Goal: Obtain resource: Download file/media

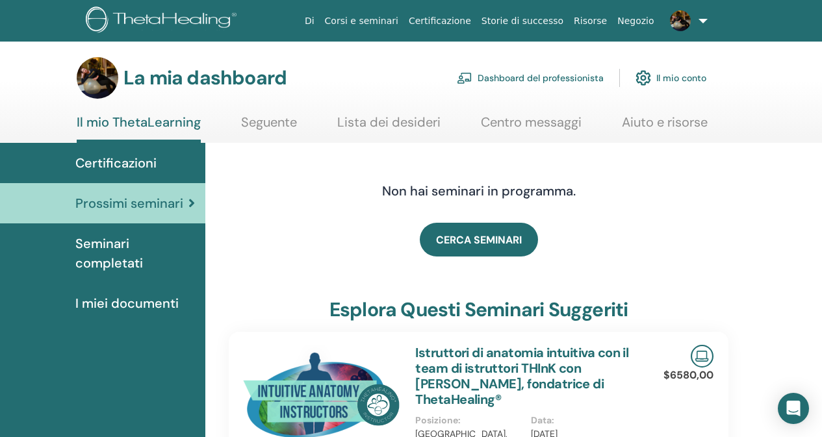
click at [132, 165] on font "Certificazioni" at bounding box center [115, 163] width 81 height 17
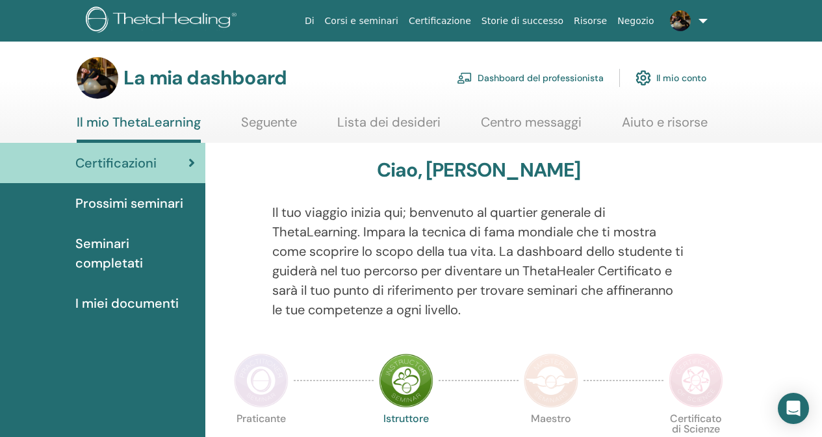
click at [152, 303] on font "I miei documenti" at bounding box center [126, 303] width 103 height 17
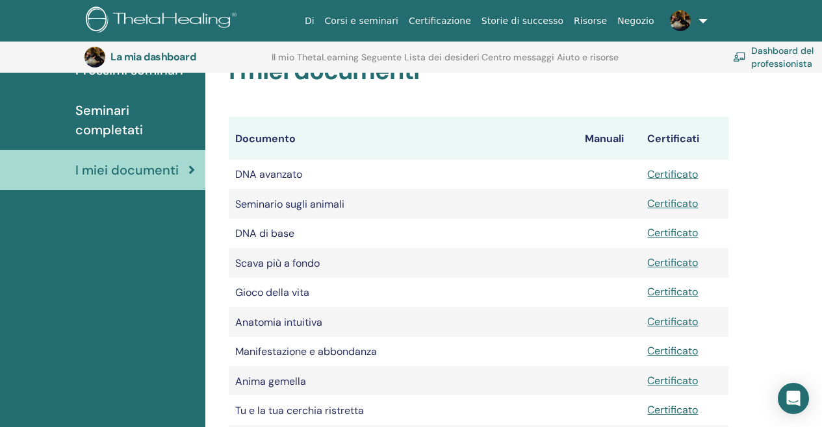
scroll to position [356, 0]
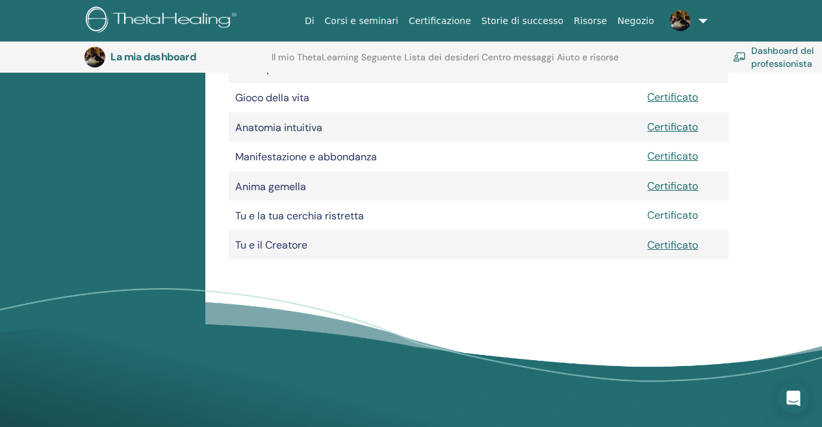
click at [659, 216] on font "Certificato" at bounding box center [672, 216] width 51 height 14
